Goal: Transaction & Acquisition: Subscribe to service/newsletter

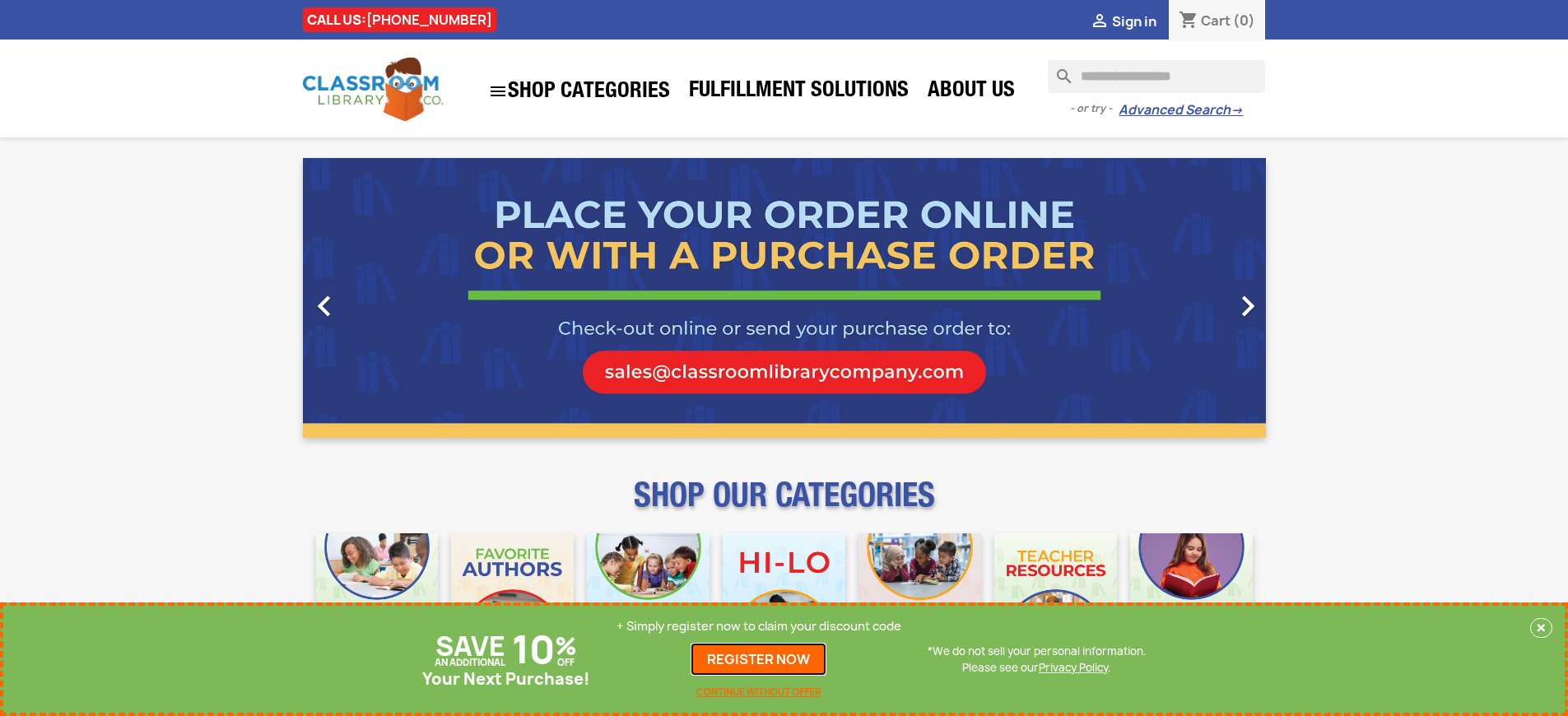
click at [759, 660] on link "REGISTER NOW" at bounding box center [758, 659] width 136 height 33
click at [759, 627] on p "+ Simply register now to claim your discount code" at bounding box center [758, 626] width 285 height 17
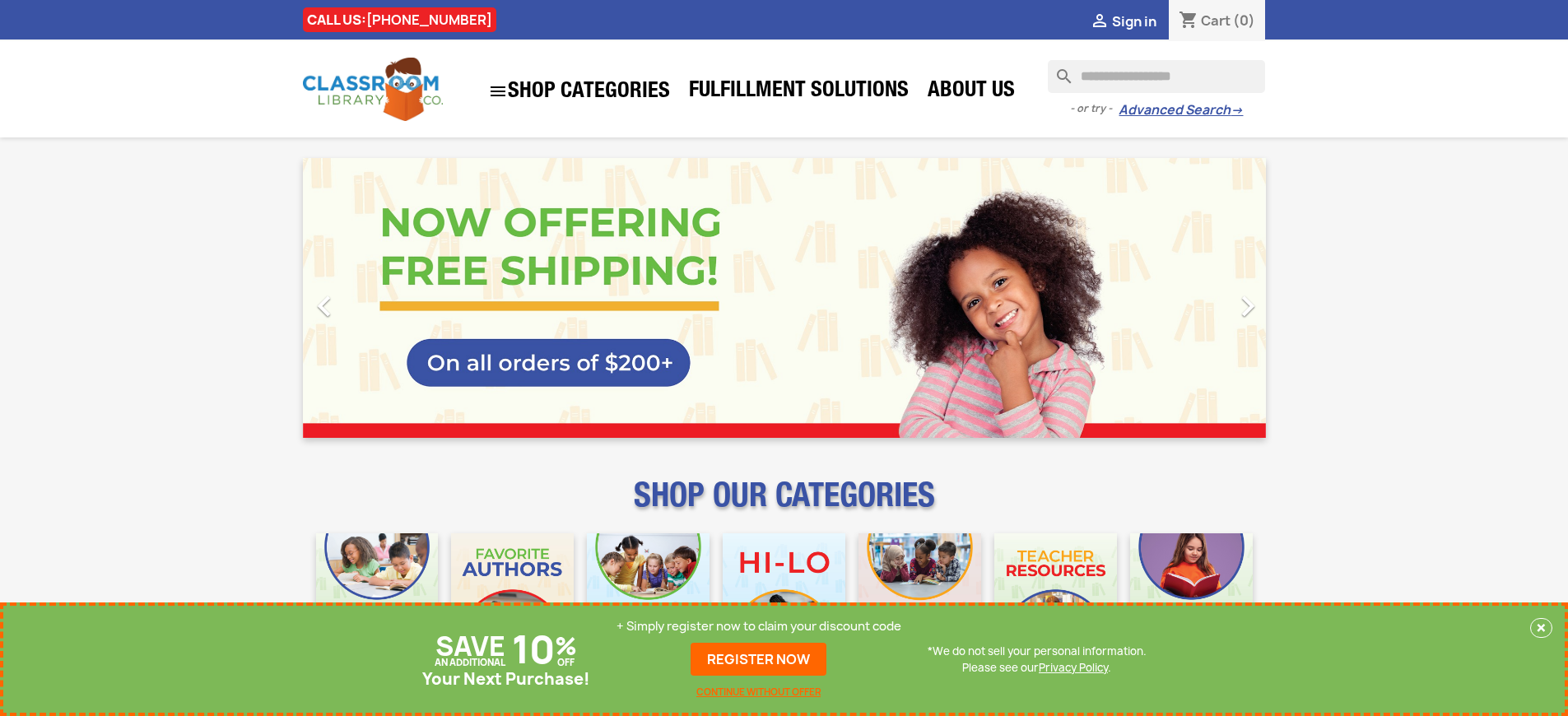
click at [759, 627] on p "+ Simply register now to claim your discount code" at bounding box center [758, 626] width 285 height 17
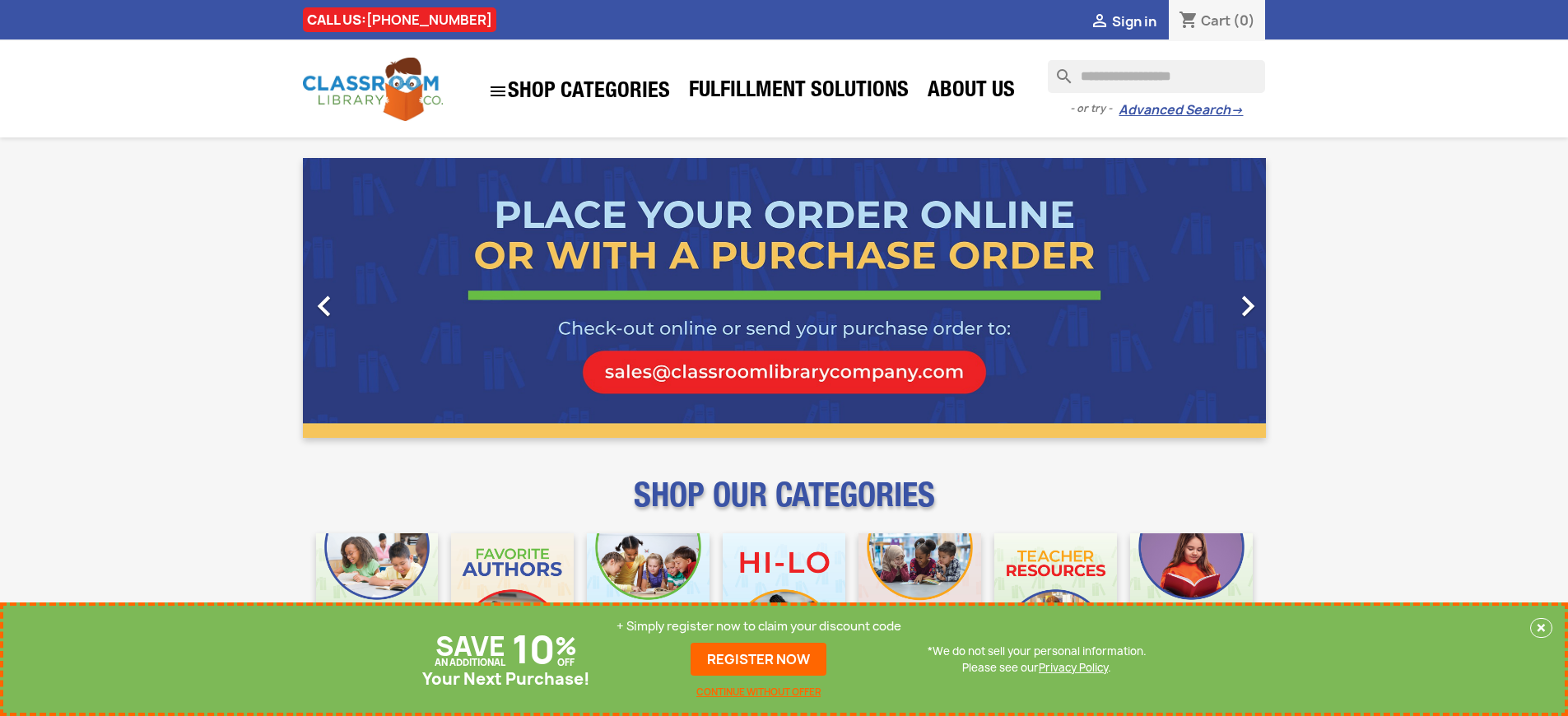
click at [759, 627] on p "+ Simply register now to claim your discount code" at bounding box center [758, 626] width 285 height 17
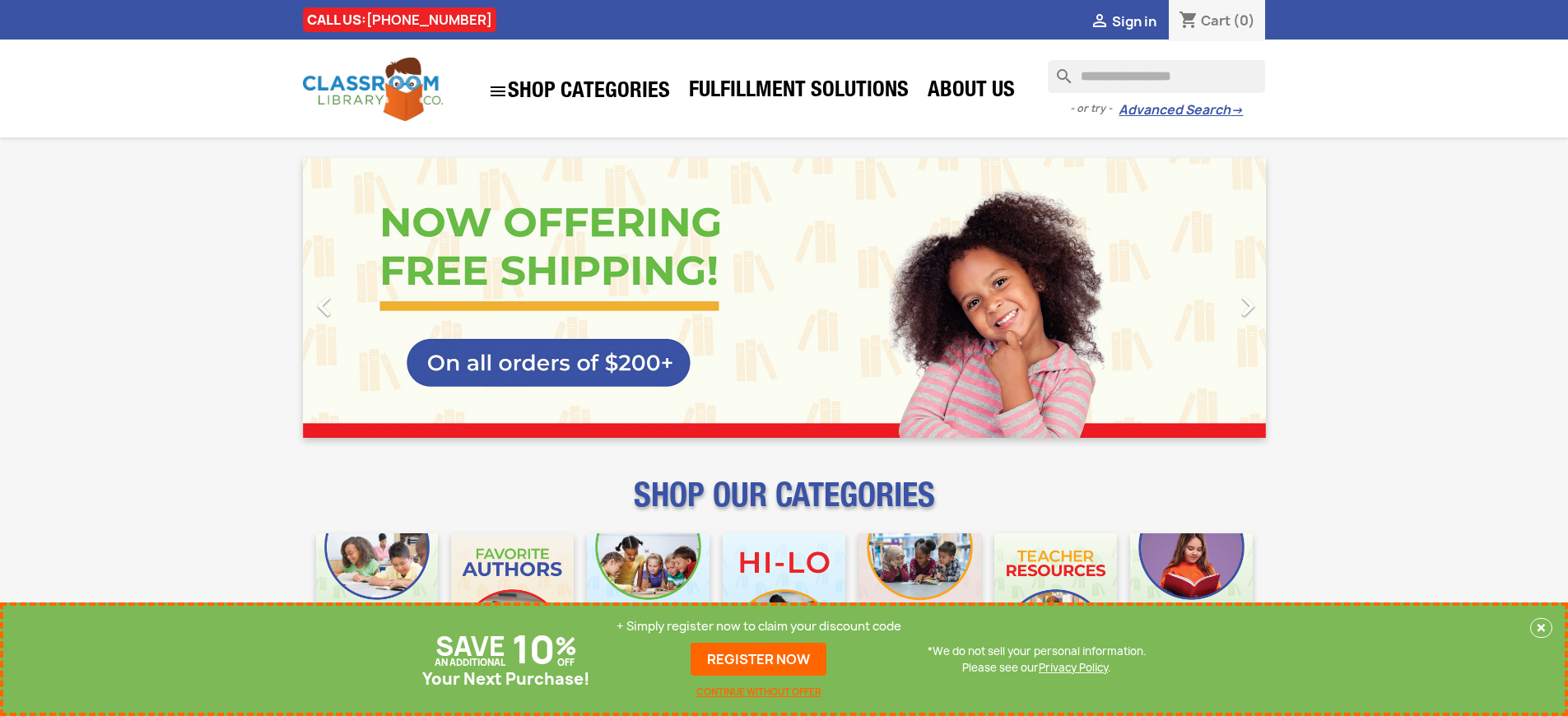
click at [759, 627] on p "+ Simply register now to claim your discount code" at bounding box center [758, 626] width 285 height 17
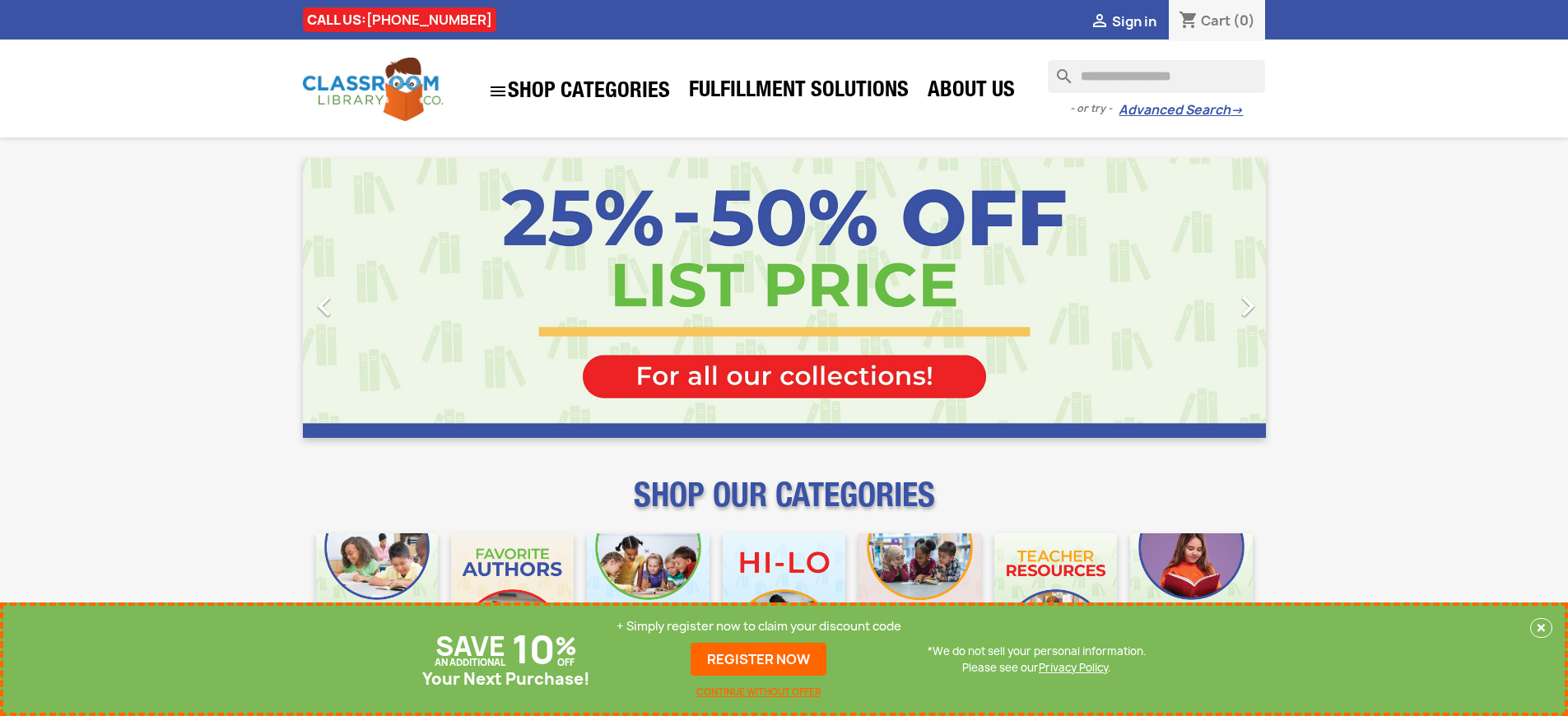
click at [759, 627] on p "+ Simply register now to claim your discount code" at bounding box center [758, 626] width 285 height 17
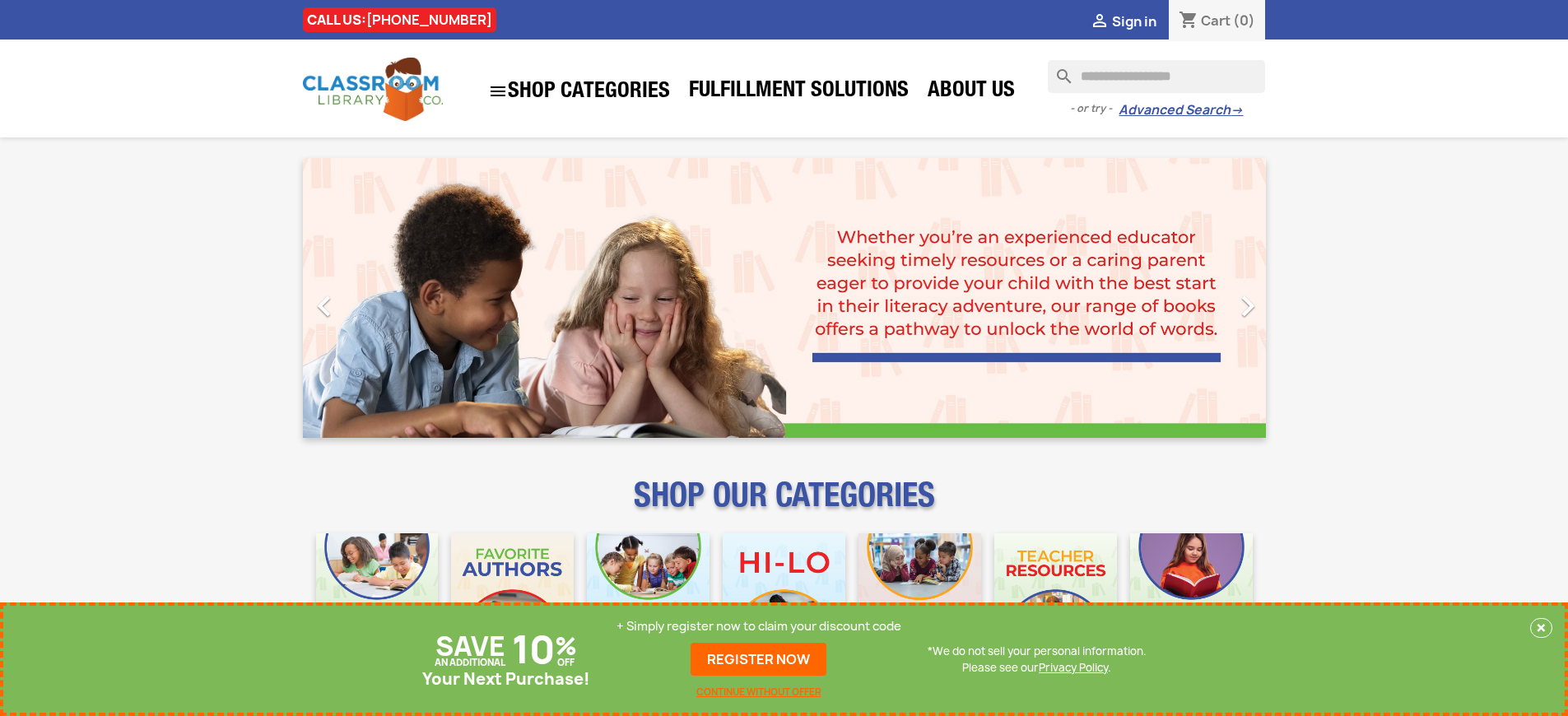
click at [759, 627] on p "+ Simply register now to claim your discount code" at bounding box center [758, 626] width 285 height 17
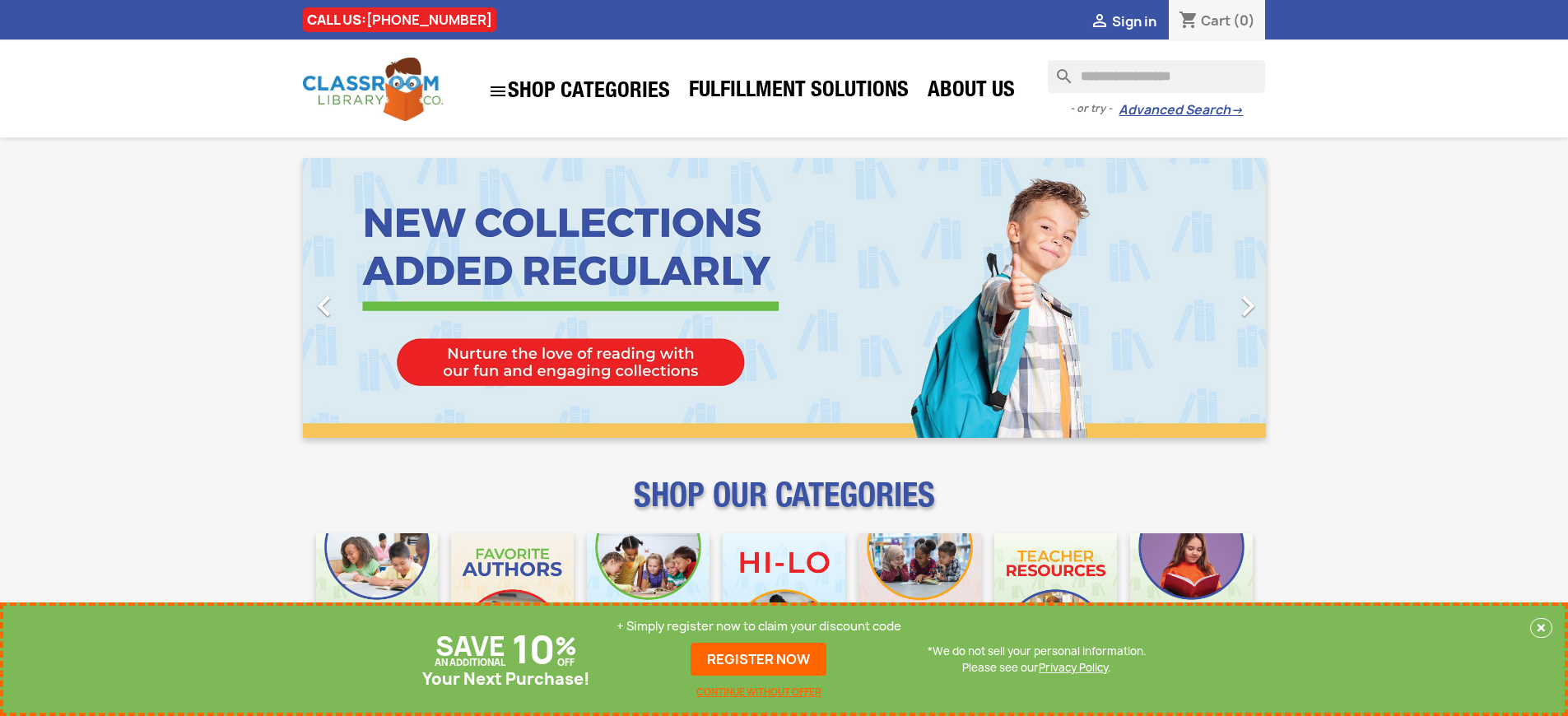
click at [759, 627] on p "+ Simply register now to claim your discount code" at bounding box center [758, 626] width 285 height 17
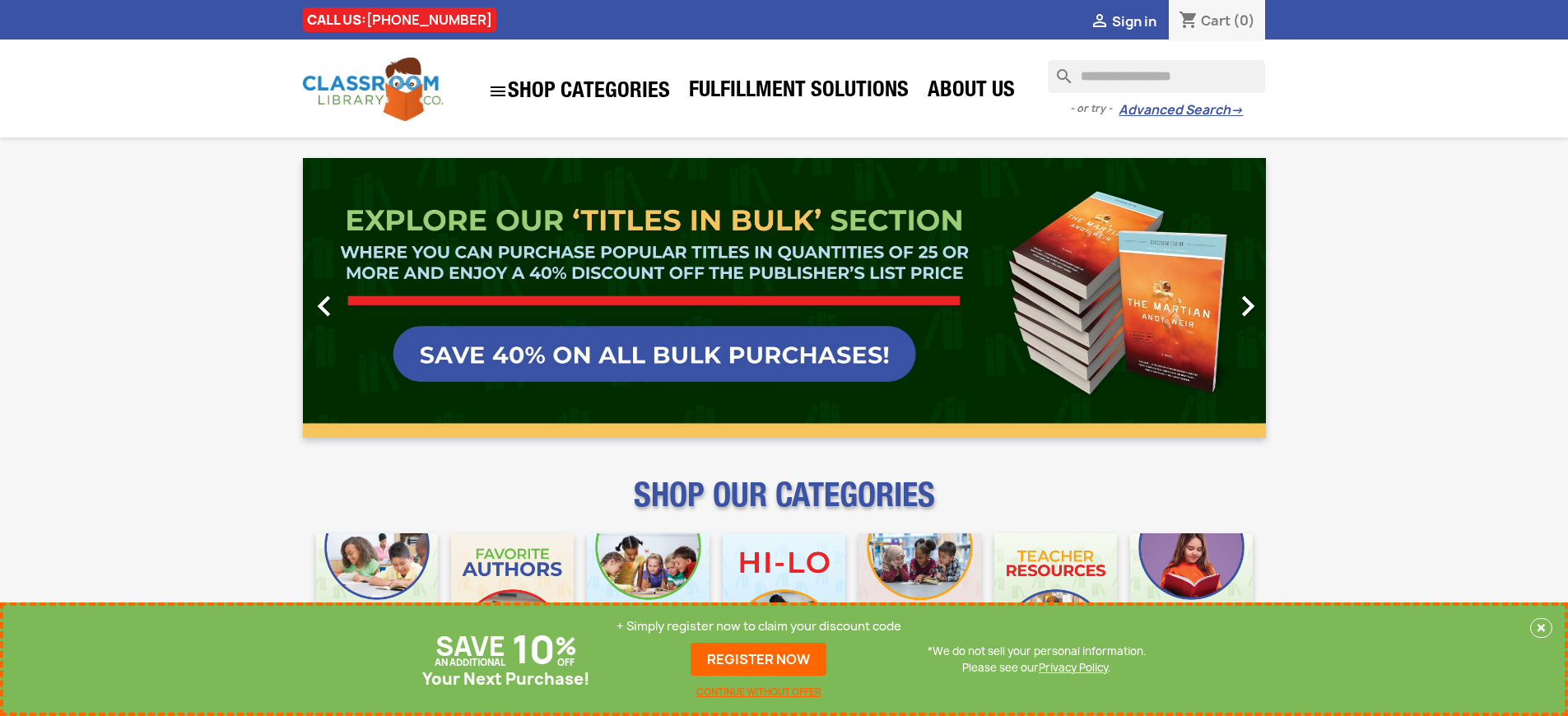
click at [759, 627] on p "+ Simply register now to claim your discount code" at bounding box center [758, 626] width 285 height 17
